Goal: Navigation & Orientation: Find specific page/section

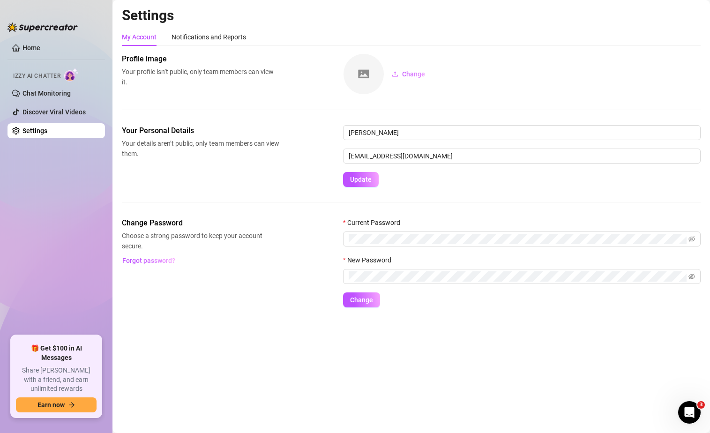
click at [277, 27] on div "Settings My Account Notifications and Reports Profile image Your profile isn’t …" at bounding box center [411, 163] width 579 height 312
click at [31, 92] on link "Chat Monitoring" at bounding box center [46, 92] width 48 height 7
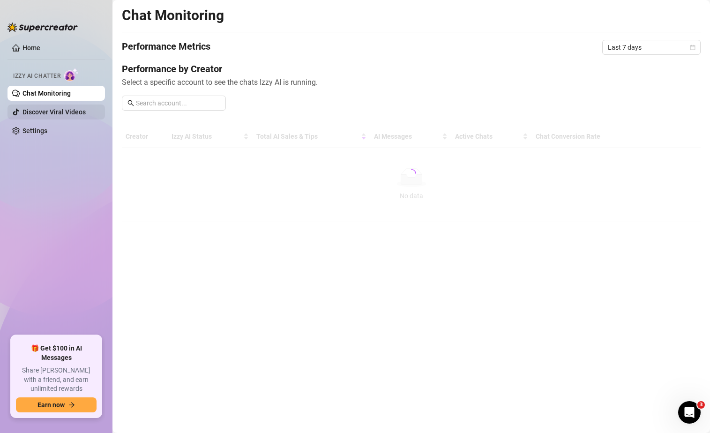
click at [37, 111] on link "Discover Viral Videos" at bounding box center [53, 111] width 63 height 7
